Goal: Obtain resource: Download file/media

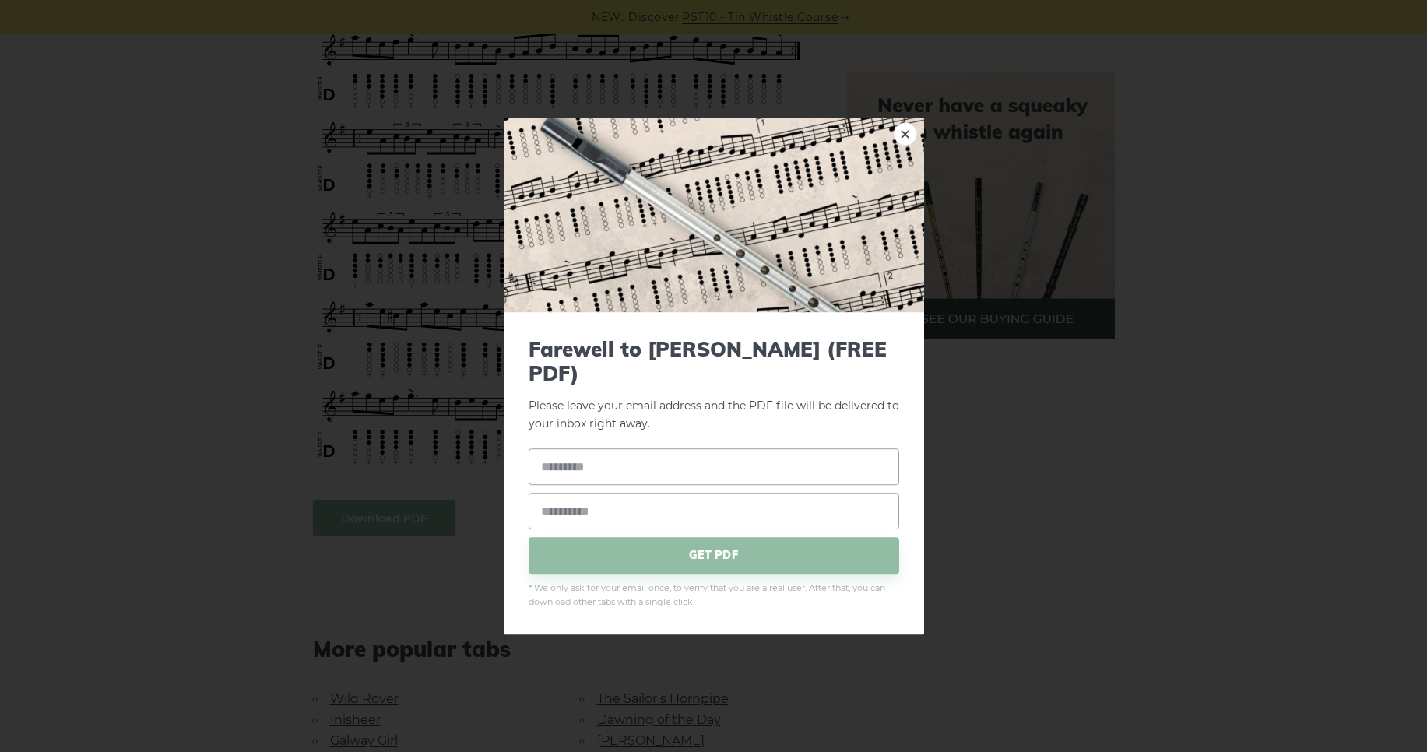
click at [391, 535] on body "NEW: Discover PST10 - Tin Whistle Course Lessons Fingering Charts Tabs & Notes …" at bounding box center [713, 561] width 1427 height 2796
click at [907, 139] on link "×" at bounding box center [904, 133] width 23 height 23
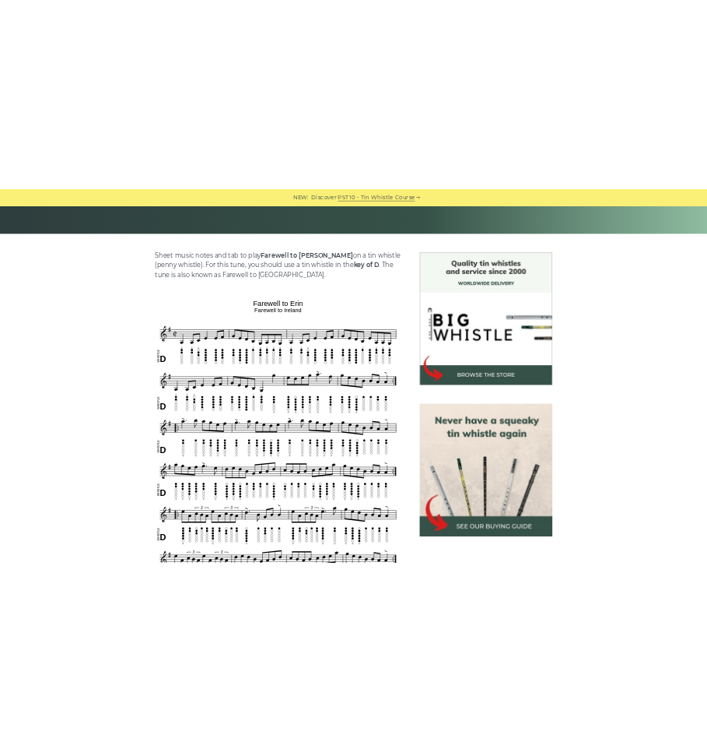
scroll to position [320, 0]
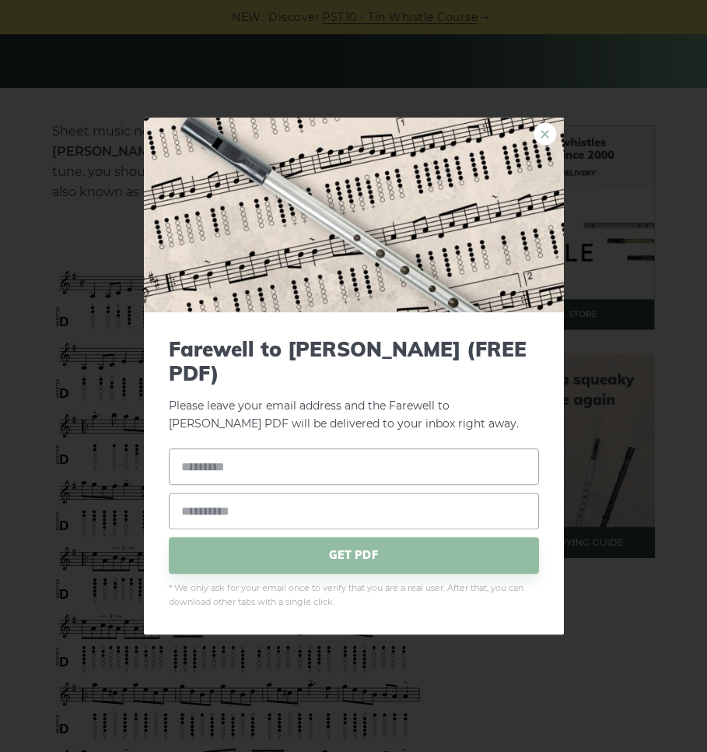
click at [542, 146] on link "×" at bounding box center [545, 133] width 23 height 23
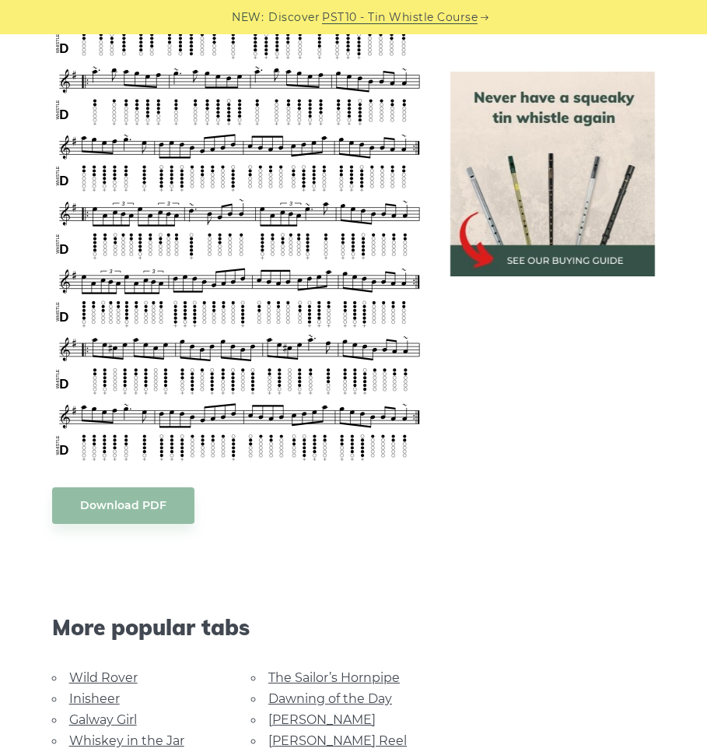
scroll to position [667, 0]
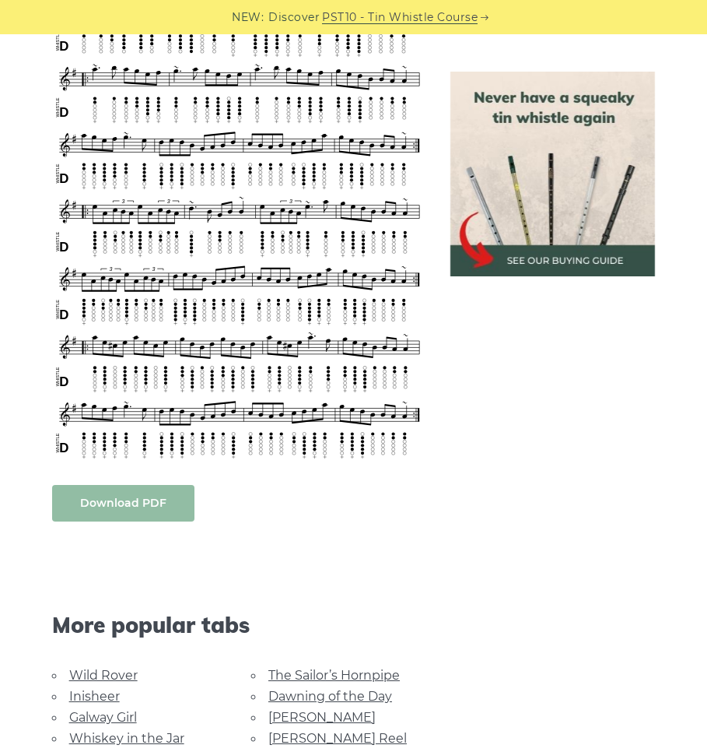
click at [122, 497] on body "NEW: Discover PST10 - Tin Whistle Course Lessons Fingering Charts Tabs & Notes …" at bounding box center [353, 738] width 707 height 2810
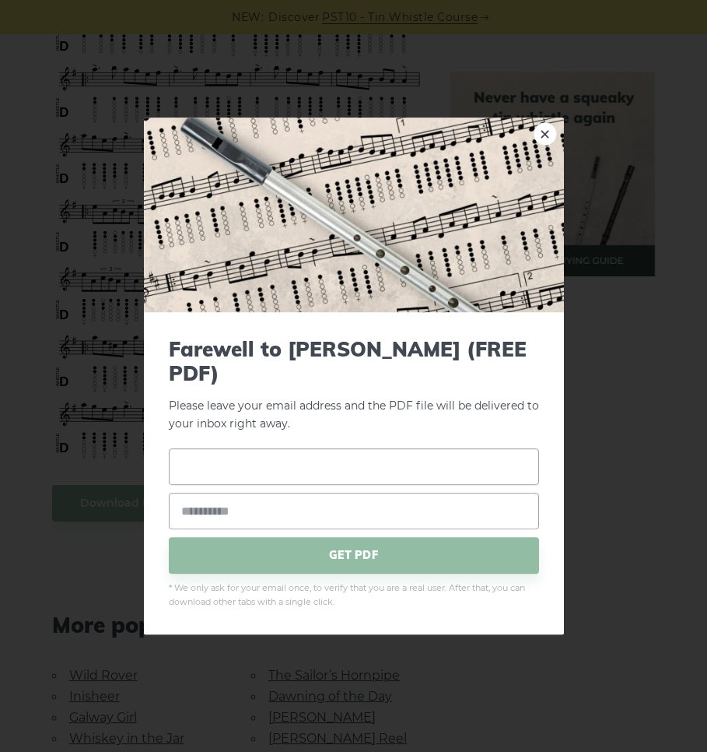
click at [266, 465] on input "text" at bounding box center [354, 466] width 370 height 37
type input "*****"
click at [216, 537] on span "GET PDF" at bounding box center [354, 555] width 370 height 37
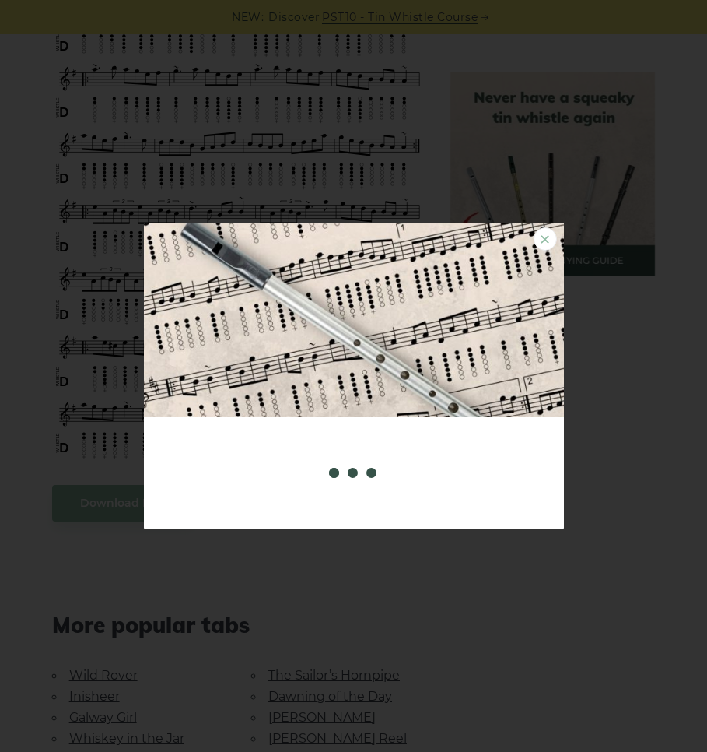
click at [542, 245] on link "×" at bounding box center [545, 238] width 23 height 23
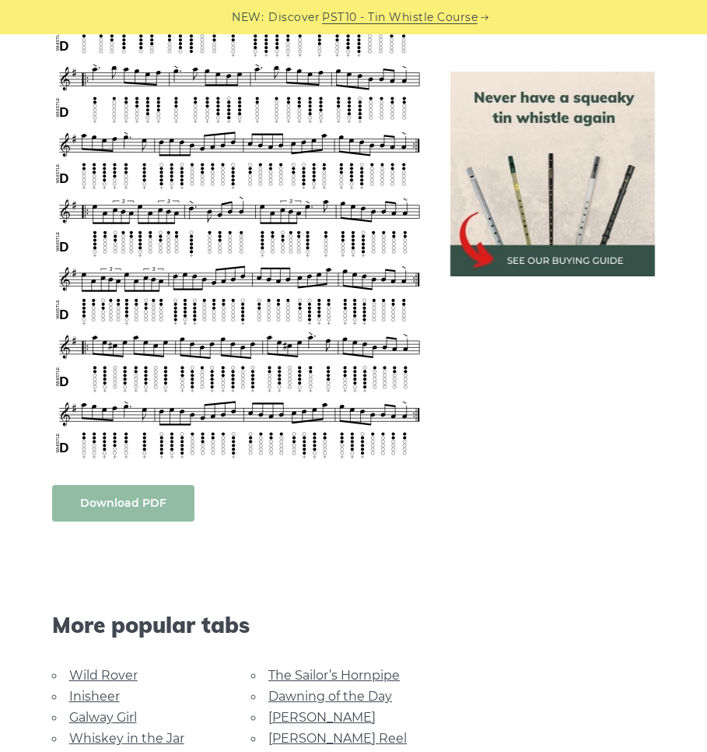
click at [139, 508] on body "NEW: Discover PST10 - Tin Whistle Course Lessons Fingering Charts Tabs & Notes …" at bounding box center [353, 738] width 707 height 2810
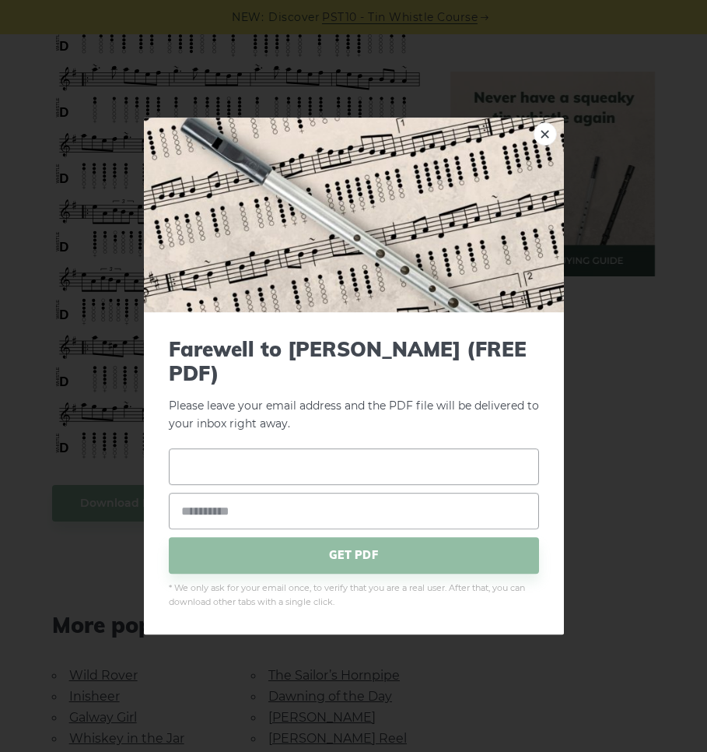
click at [254, 461] on input "text" at bounding box center [354, 466] width 370 height 37
type input "*****"
click at [247, 497] on input "email" at bounding box center [354, 511] width 370 height 37
type input "**********"
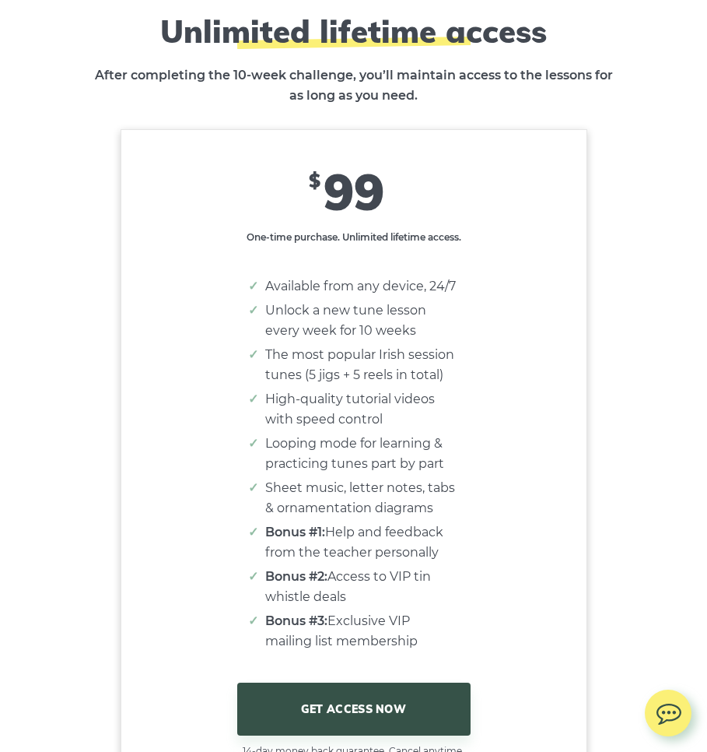
scroll to position [9762, 0]
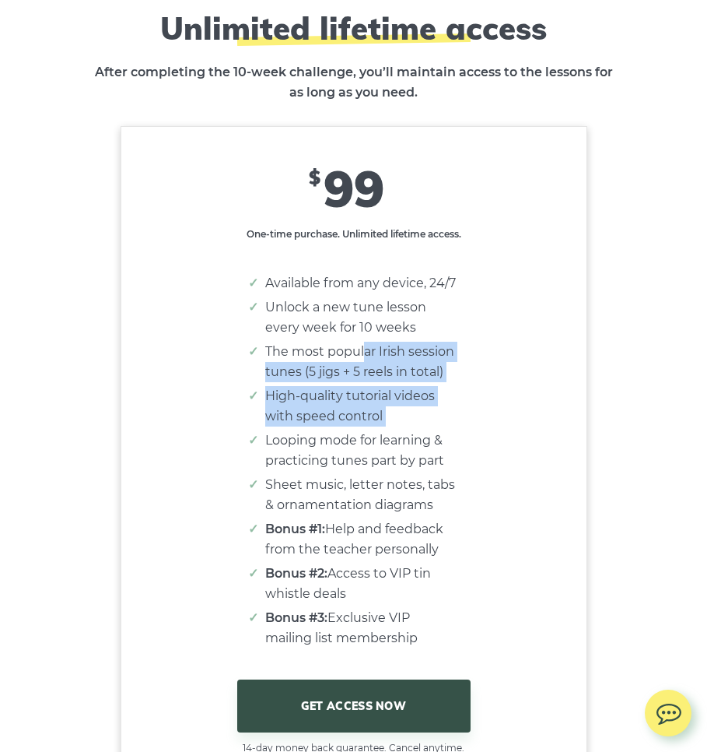
drag, startPoint x: 401, startPoint y: 462, endPoint x: 363, endPoint y: 395, distance: 77.0
click at [363, 395] on ul "Available from any device, 24/7 Unlock a new tune lesson every week for 10 week…" at bounding box center [354, 460] width 209 height 375
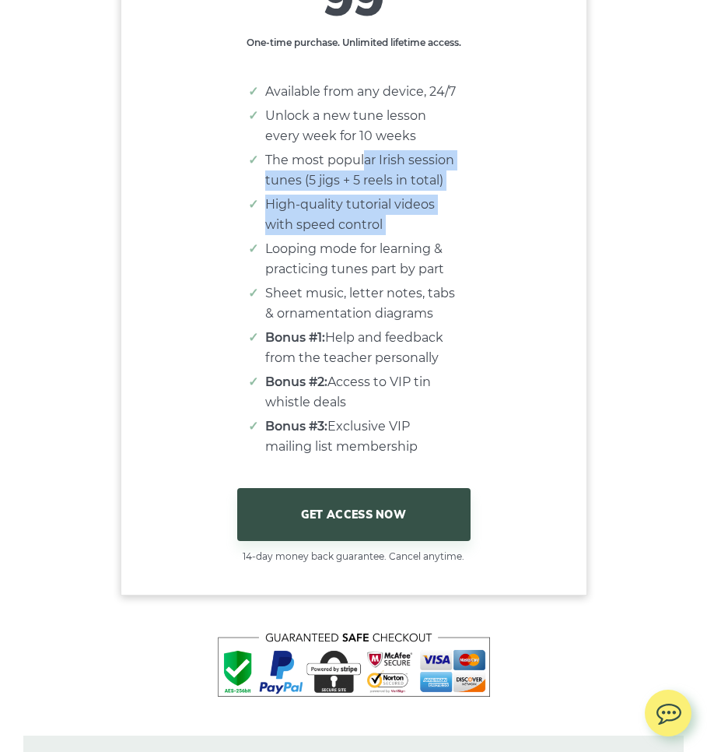
scroll to position [9974, 0]
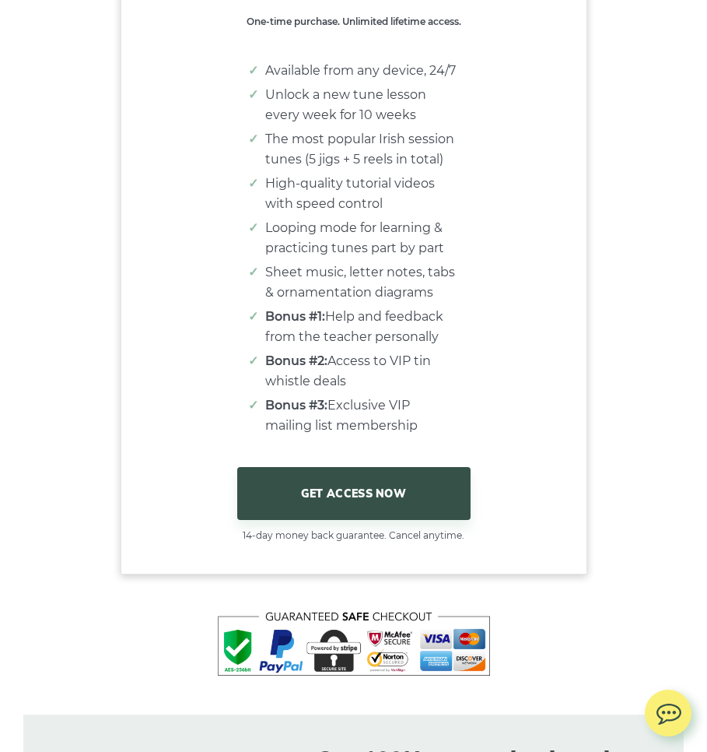
click at [363, 391] on li "Bonus #2: Access to VIP tin whistle deals" at bounding box center [361, 371] width 193 height 40
click at [425, 347] on li "Bonus #1: Help and feedback from the teacher personally" at bounding box center [361, 327] width 193 height 40
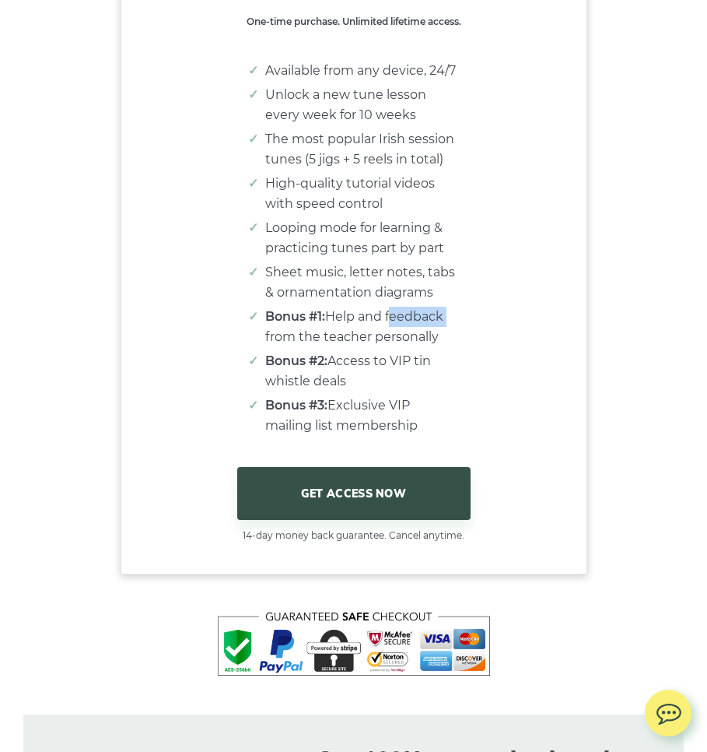
click at [425, 347] on li "Bonus #1: Help and feedback from the teacher personally" at bounding box center [361, 327] width 193 height 40
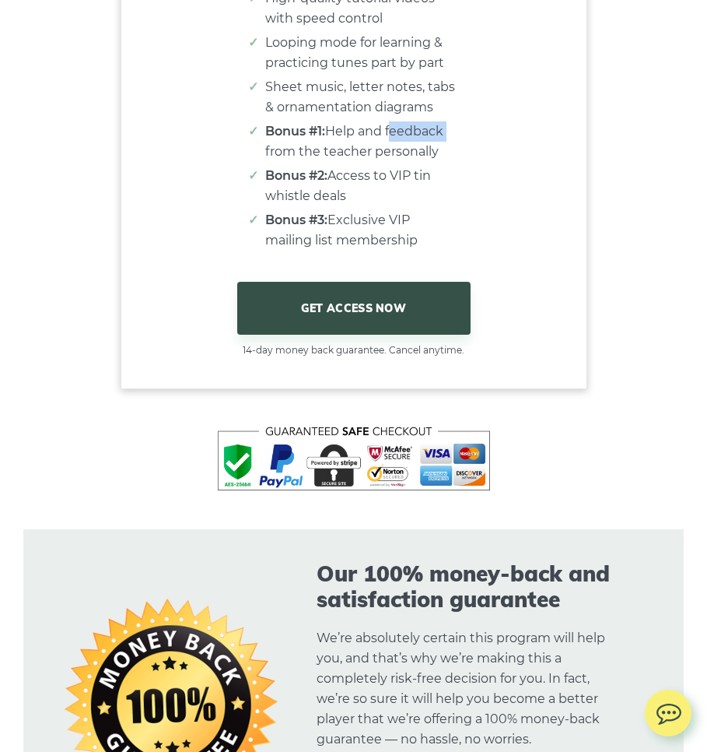
scroll to position [10162, 0]
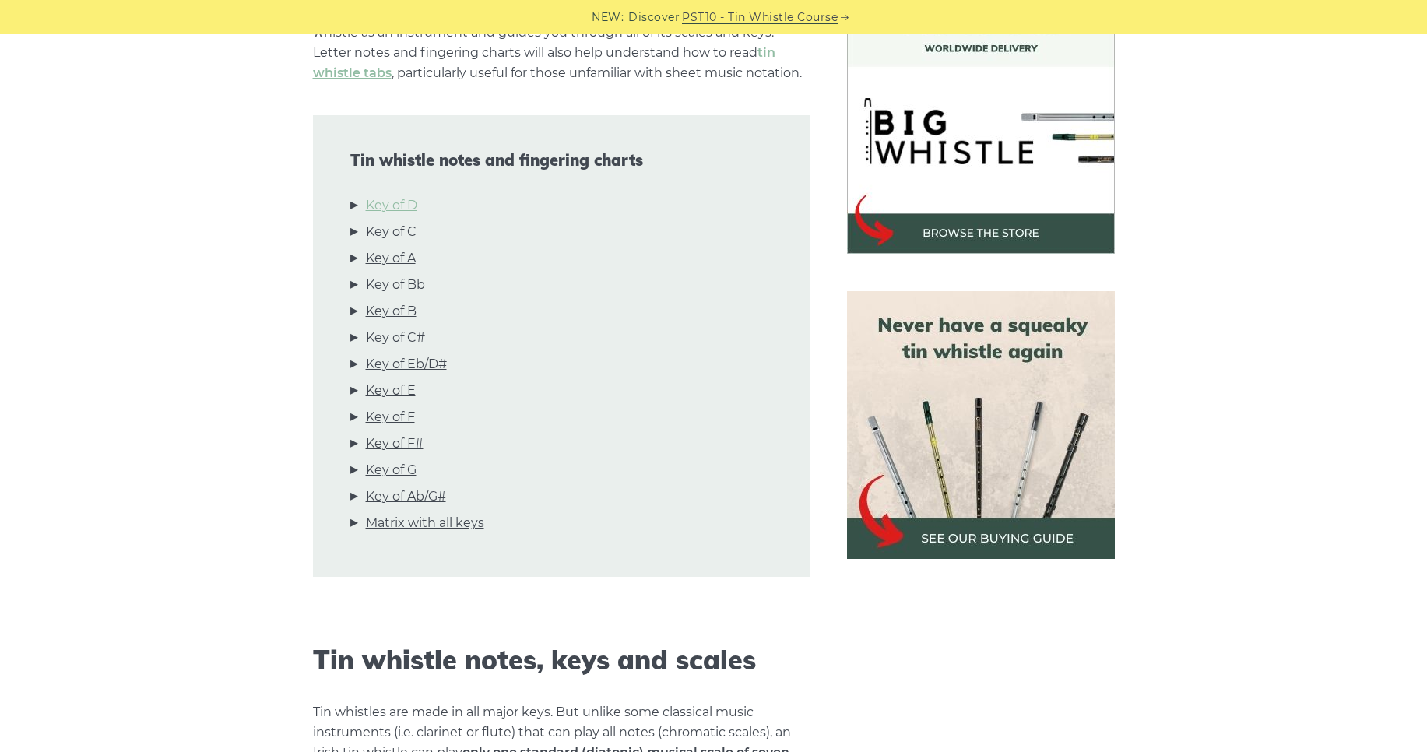
click at [392, 211] on link "Key of D" at bounding box center [391, 205] width 51 height 20
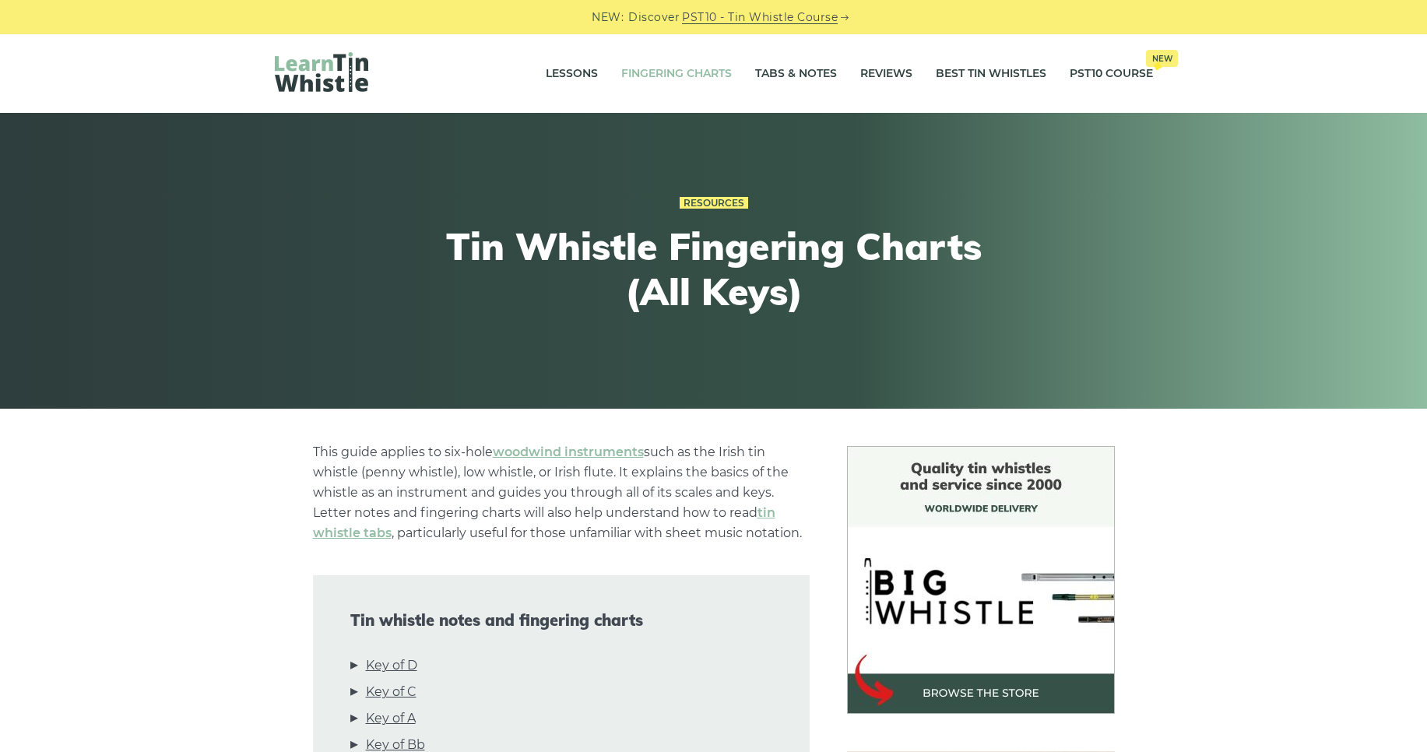
scroll to position [671, 0]
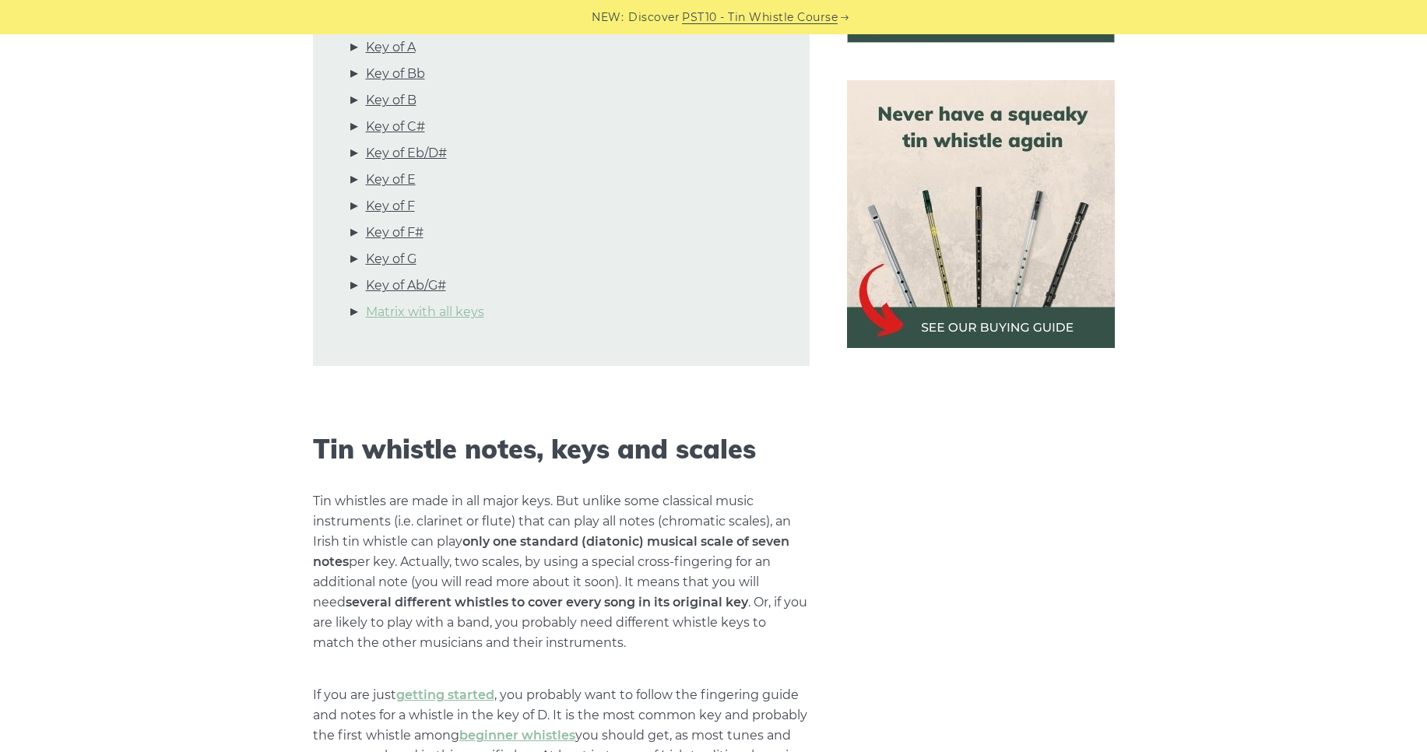
click at [462, 311] on link "Matrix with all keys" at bounding box center [425, 312] width 118 height 20
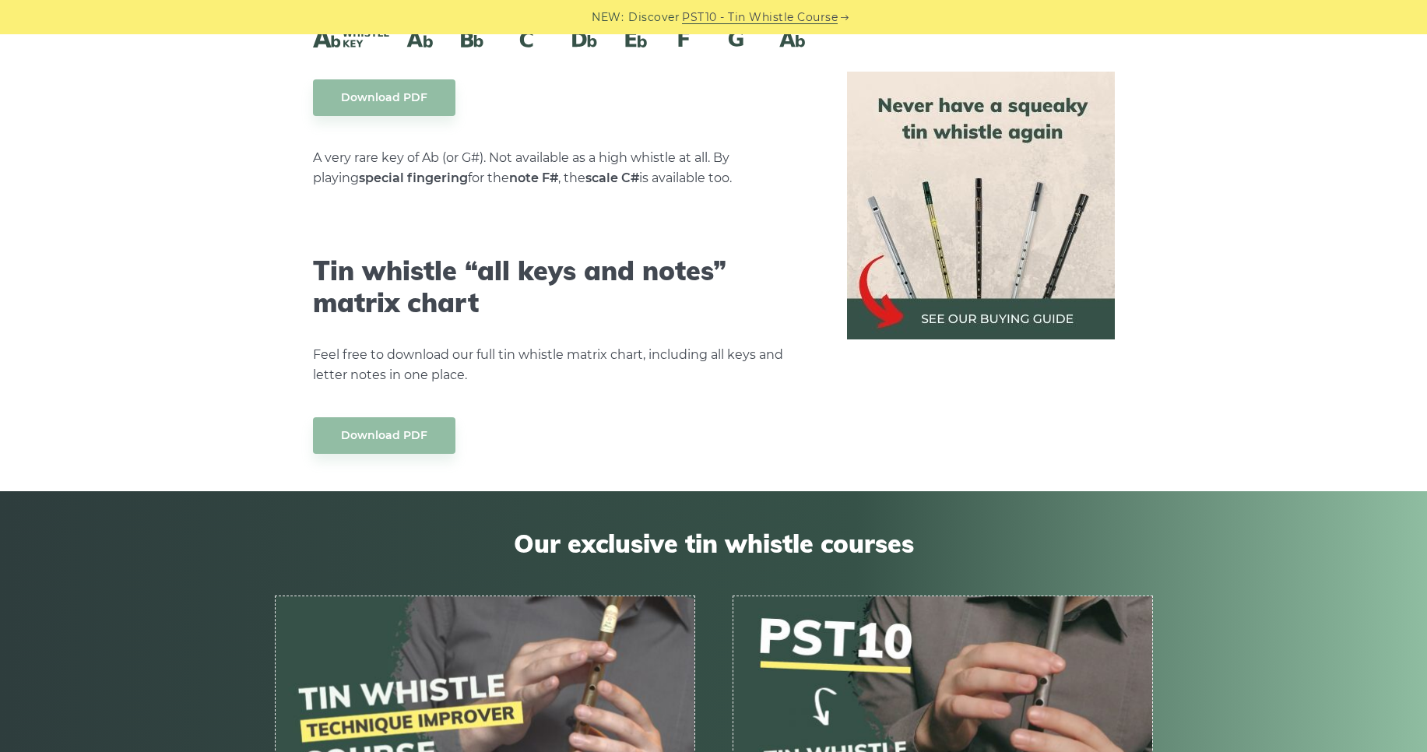
scroll to position [8807, 0]
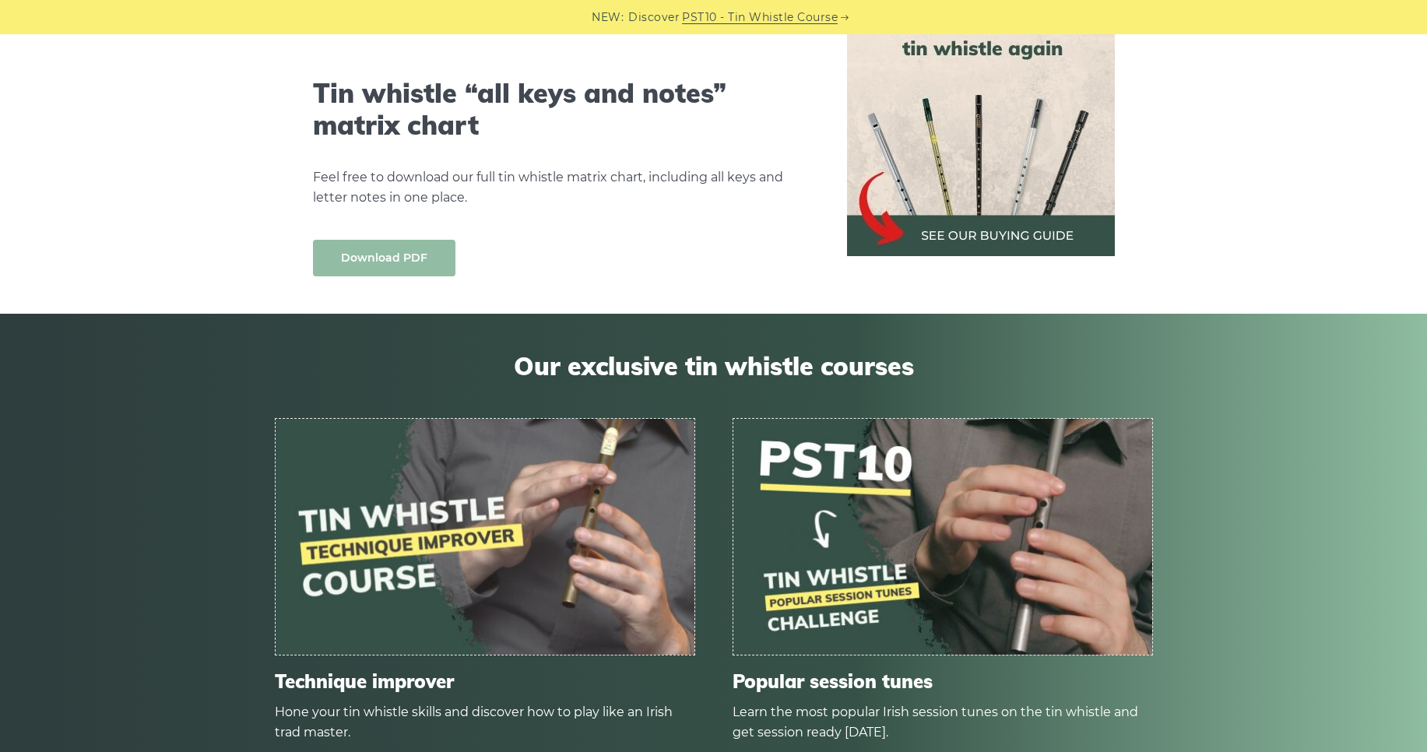
click at [430, 248] on link "Download PDF" at bounding box center [384, 258] width 142 height 37
